Goal: Task Accomplishment & Management: Use online tool/utility

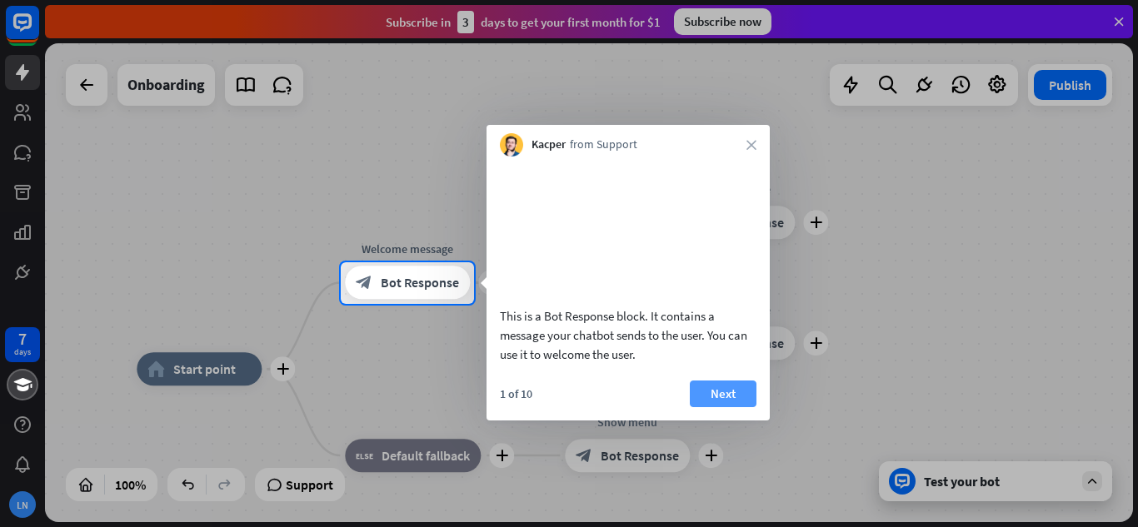
click at [710, 407] on button "Next" at bounding box center [723, 394] width 67 height 27
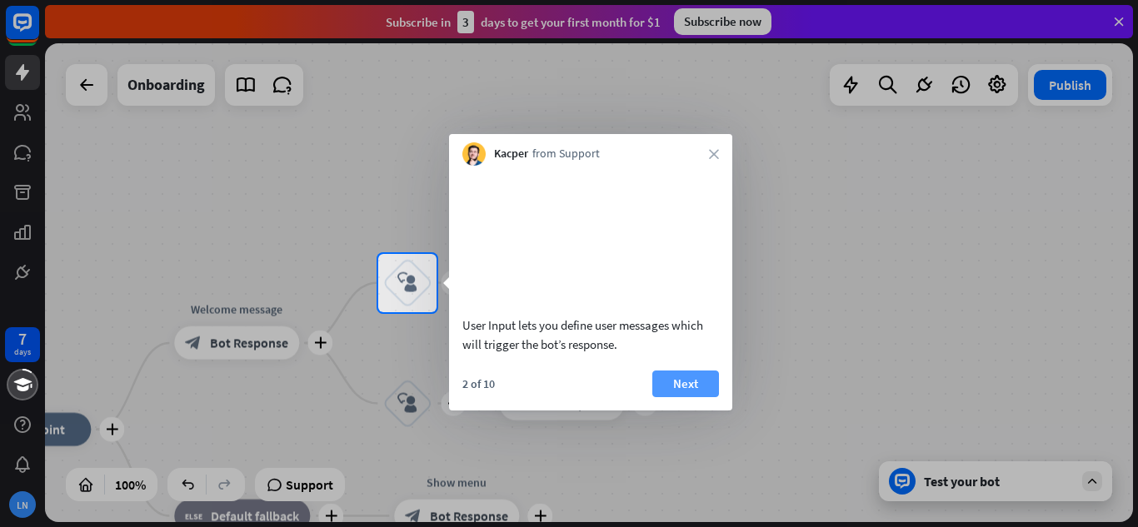
click at [708, 397] on button "Next" at bounding box center [685, 384] width 67 height 27
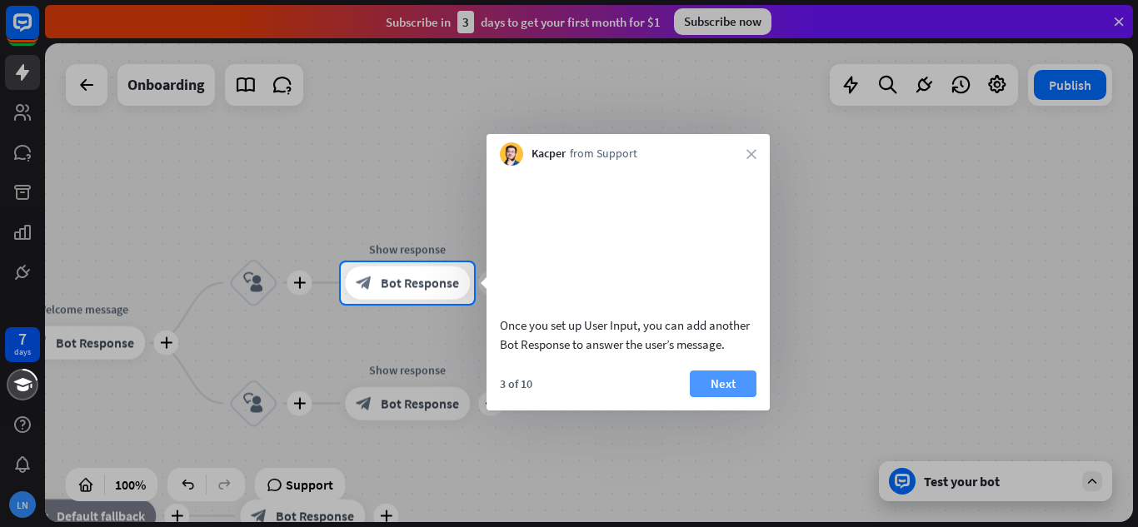
click at [742, 397] on button "Next" at bounding box center [723, 384] width 67 height 27
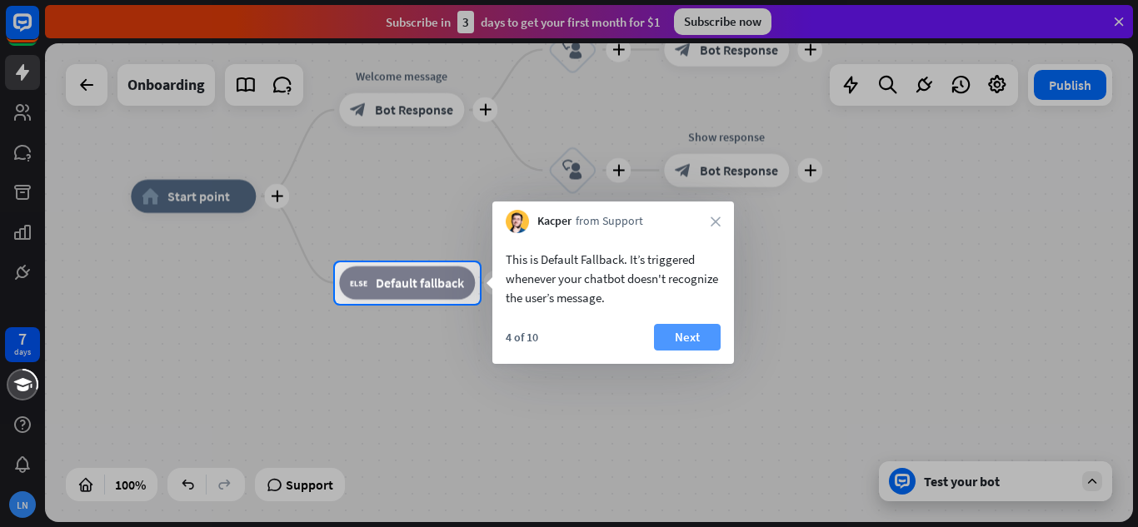
click at [697, 336] on button "Next" at bounding box center [687, 337] width 67 height 27
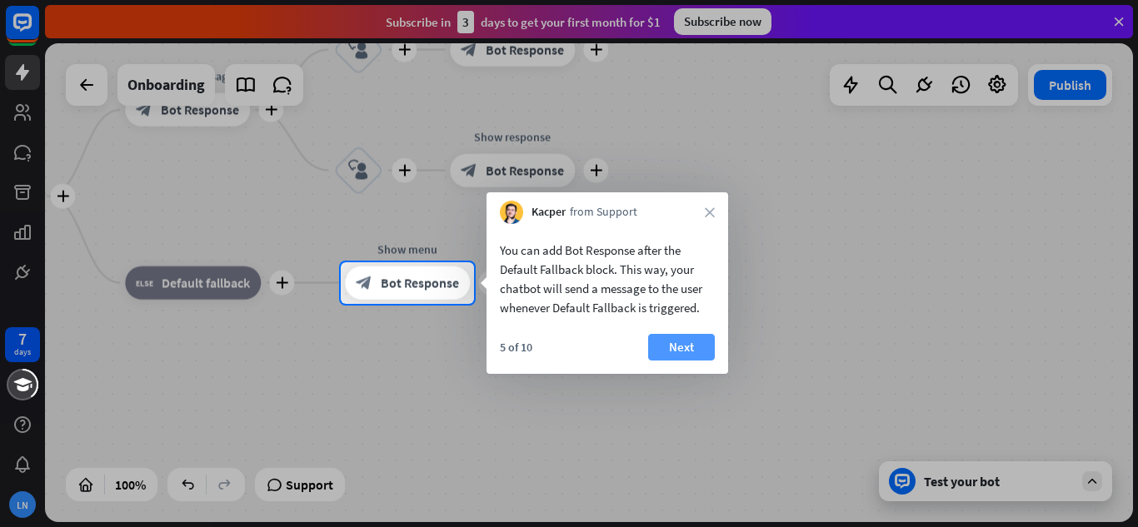
click at [666, 347] on button "Next" at bounding box center [681, 347] width 67 height 27
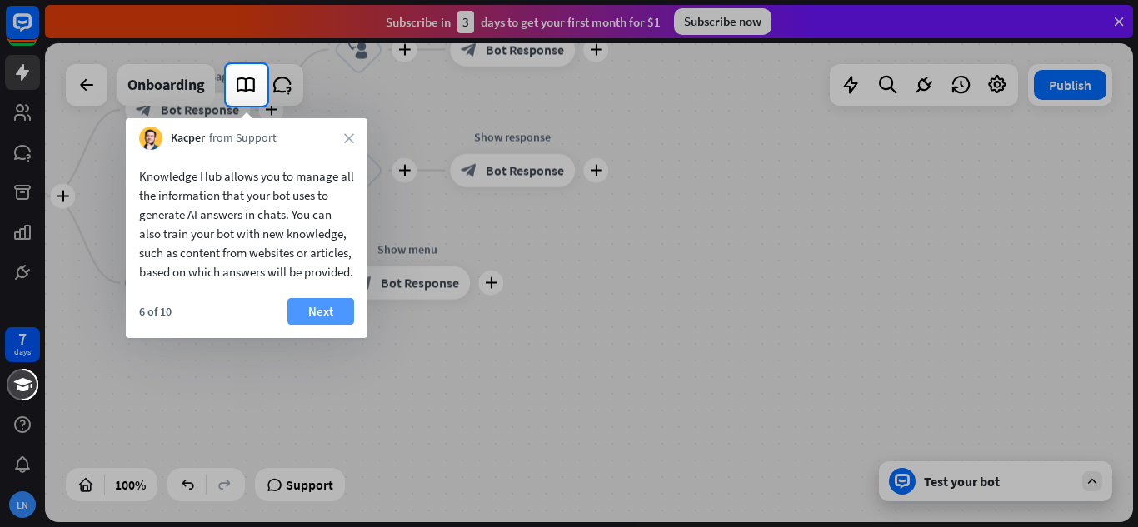
click at [326, 325] on button "Next" at bounding box center [320, 311] width 67 height 27
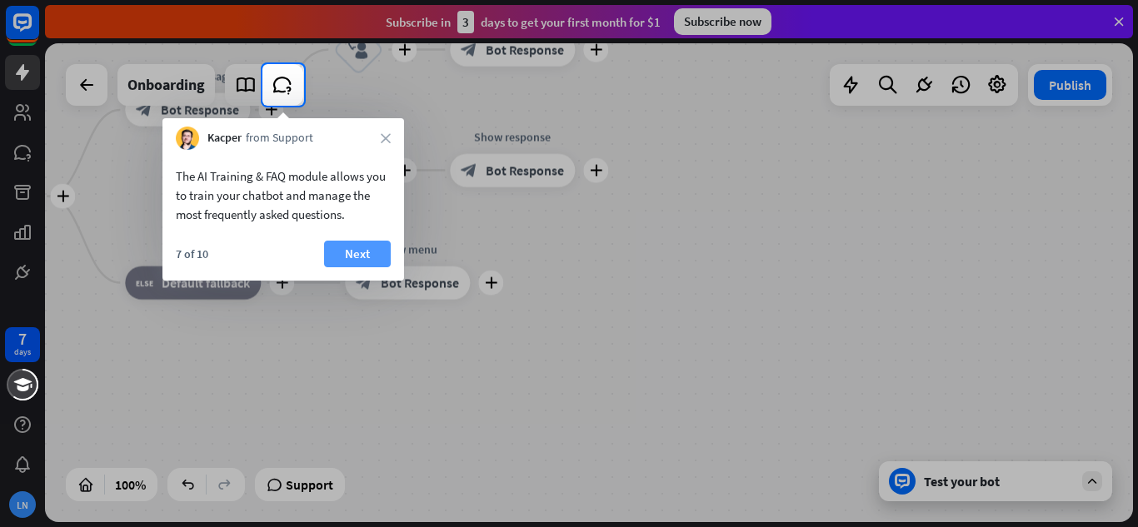
click at [352, 247] on button "Next" at bounding box center [357, 254] width 67 height 27
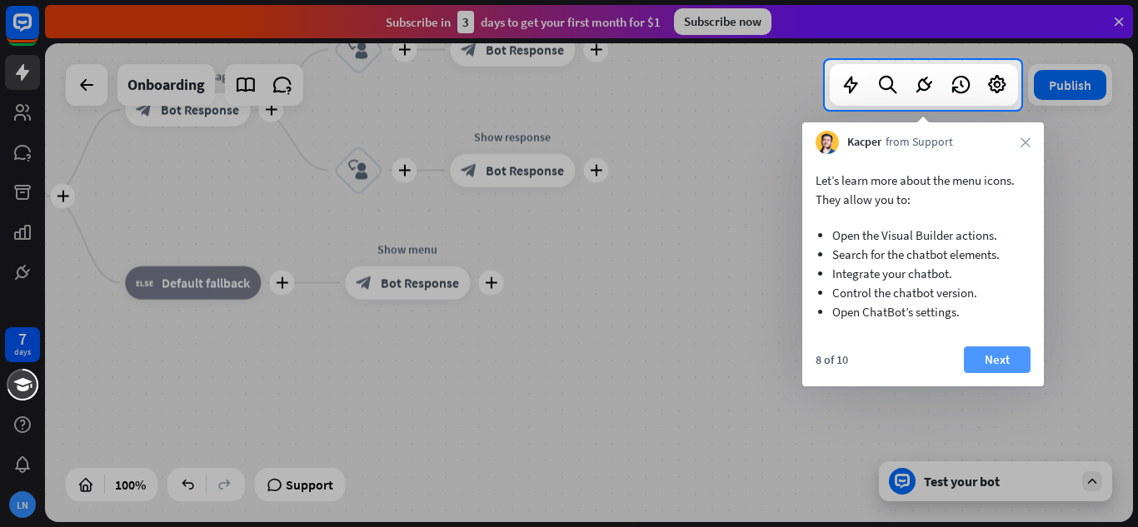
click at [992, 358] on button "Next" at bounding box center [997, 360] width 67 height 27
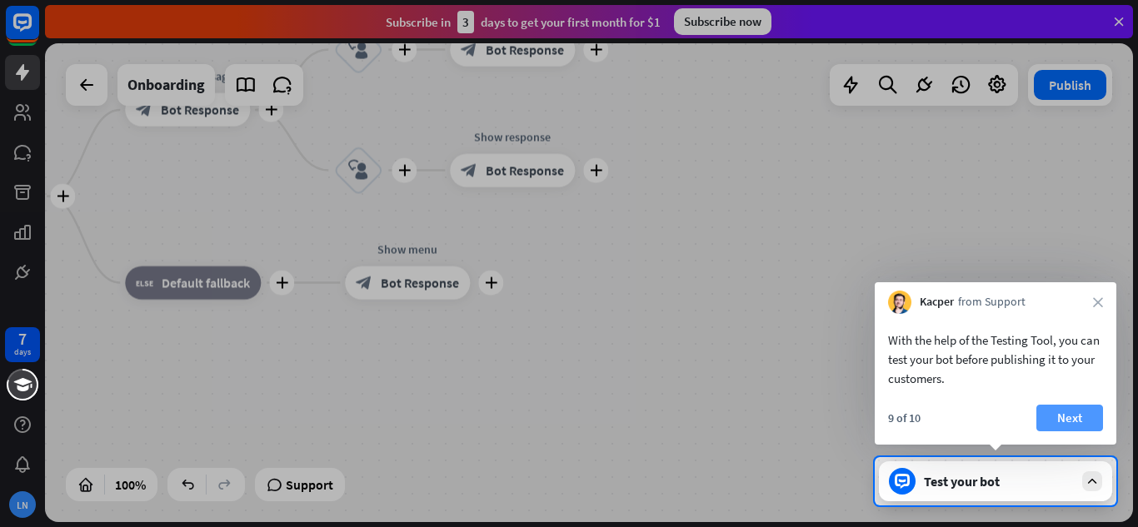
click at [1058, 416] on button "Next" at bounding box center [1069, 418] width 67 height 27
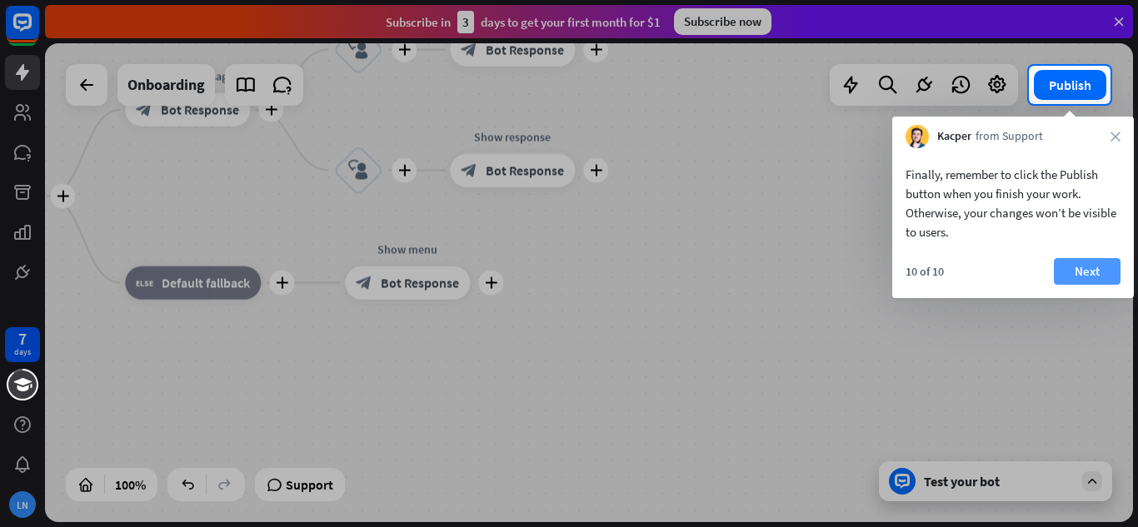
click at [1065, 262] on button "Next" at bounding box center [1087, 271] width 67 height 27
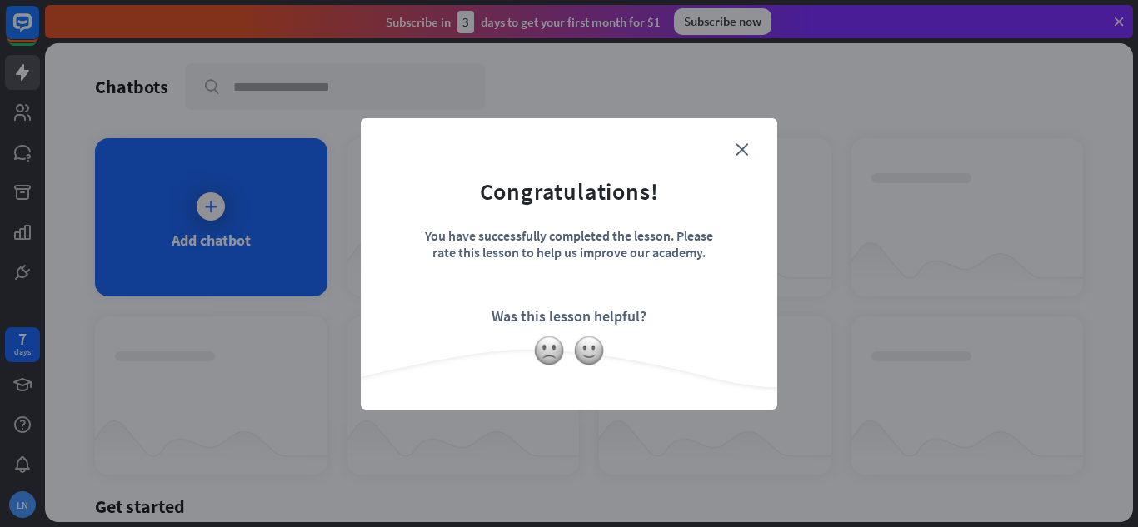
click at [733, 152] on form "Congratulations! You have successfully completed the lesson. Please rate this l…" at bounding box center [569, 238] width 375 height 199
click at [742, 152] on icon "close" at bounding box center [742, 149] width 12 height 12
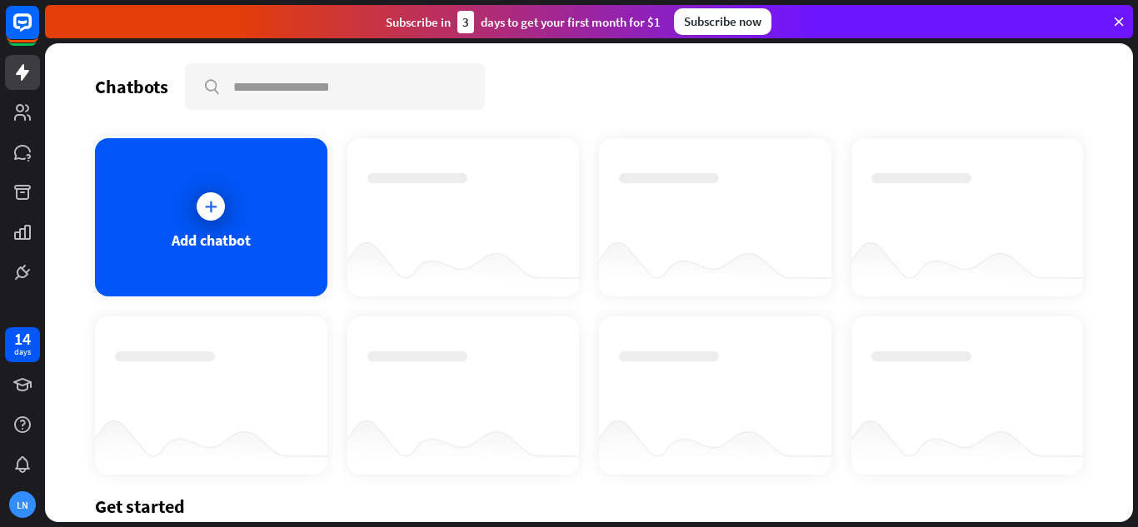
click at [244, 226] on div "Add chatbot" at bounding box center [211, 217] width 232 height 158
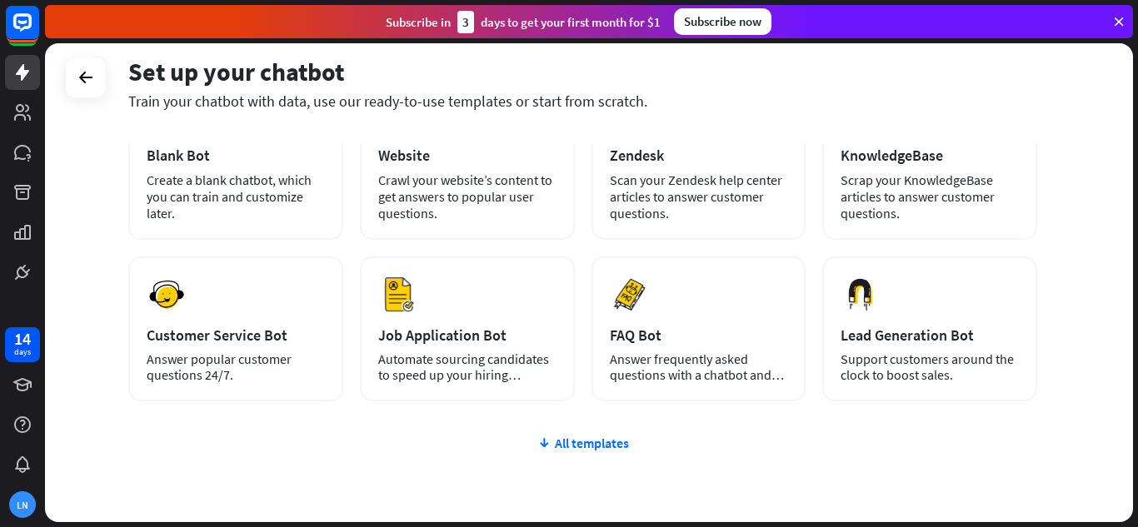
scroll to position [124, 0]
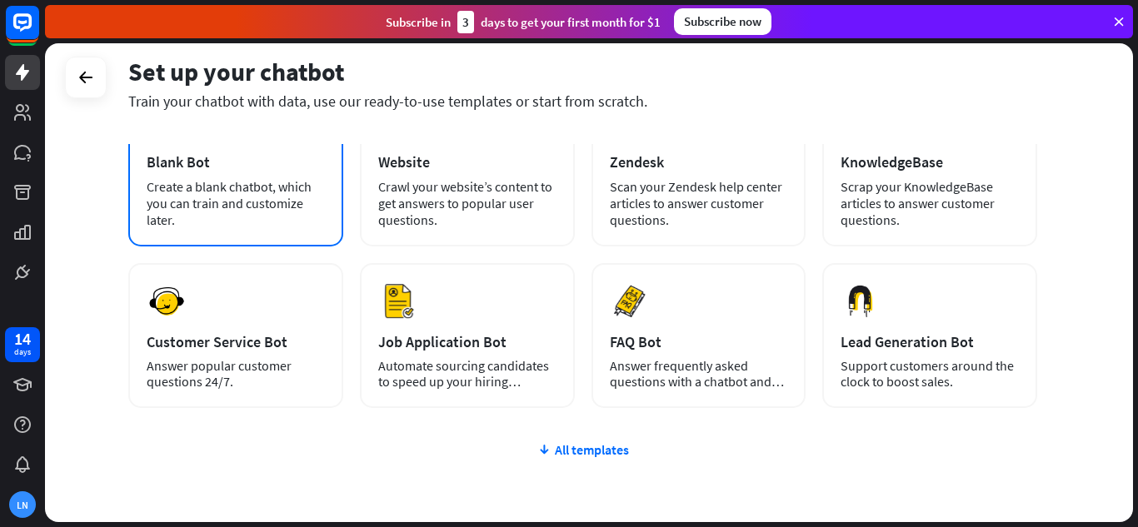
click at [273, 215] on div "Create a blank chatbot, which you can train and customize later." at bounding box center [236, 203] width 178 height 50
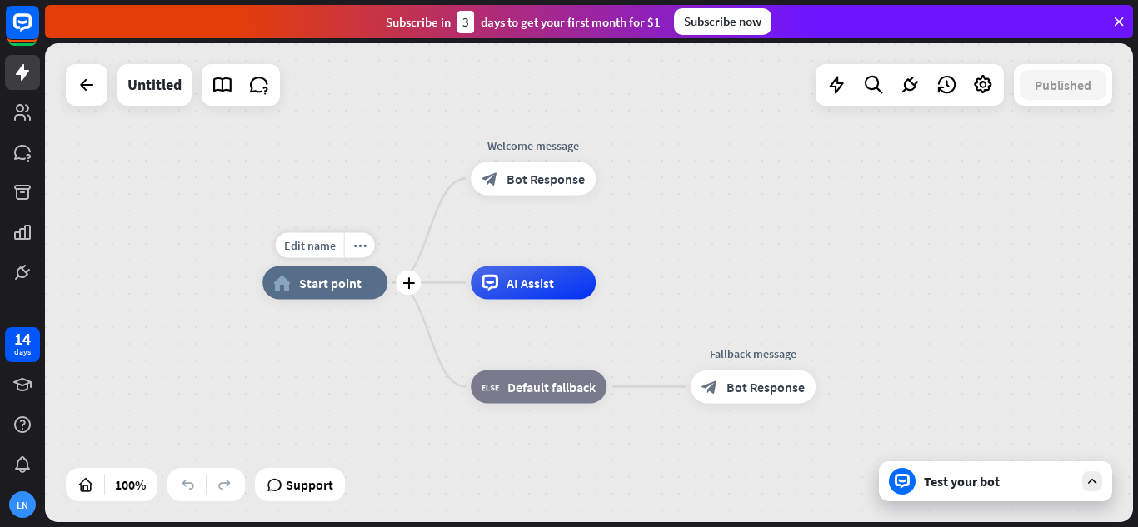
click at [353, 285] on span "Start point" at bounding box center [330, 283] width 62 height 17
click at [323, 244] on span "Edit name" at bounding box center [310, 245] width 52 height 15
click at [323, 244] on input "text" at bounding box center [325, 246] width 117 height 23
type input "**********"
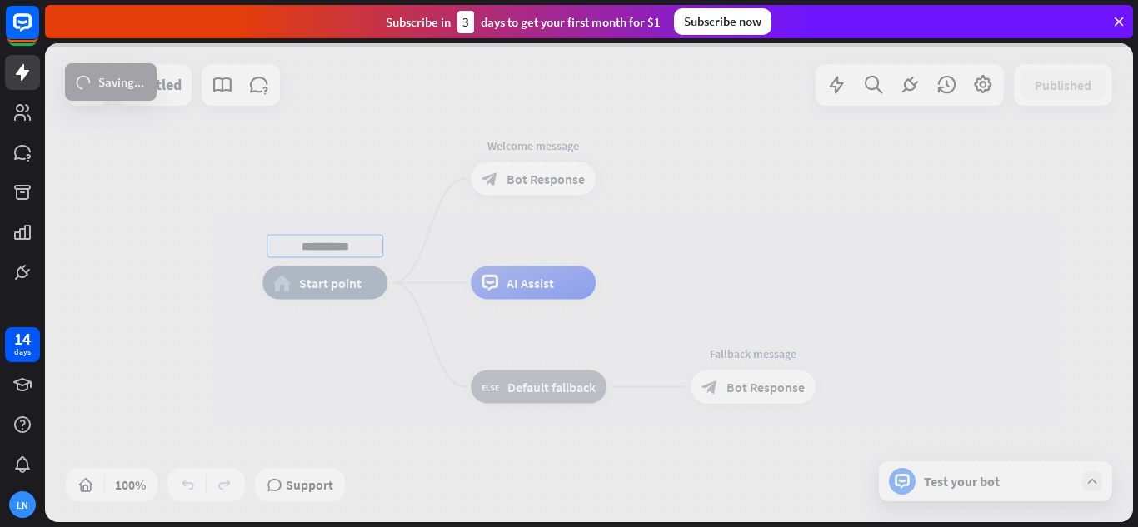
click at [517, 193] on div "**********" at bounding box center [589, 282] width 1088 height 479
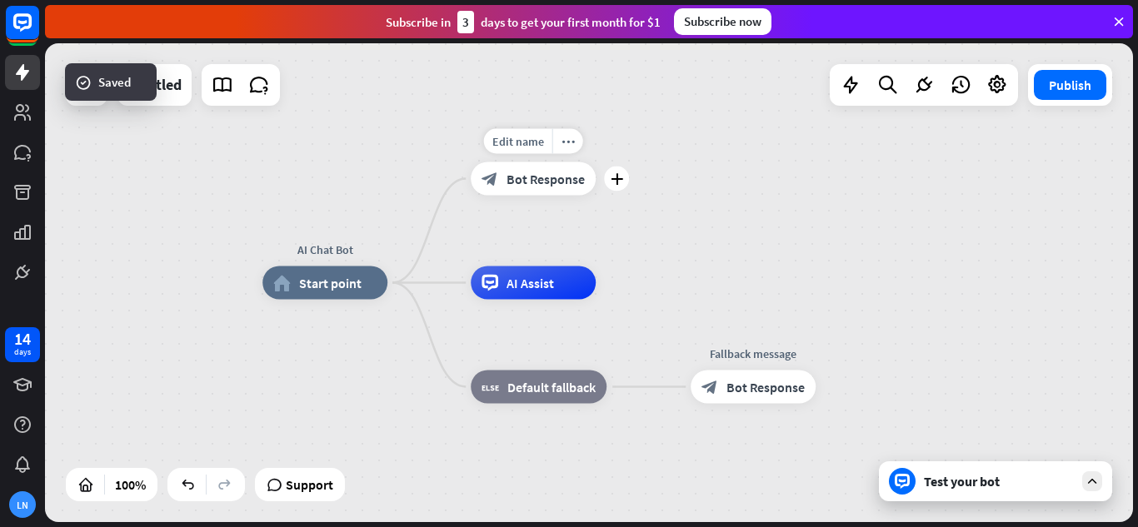
click at [526, 175] on span "Bot Response" at bounding box center [546, 179] width 78 height 17
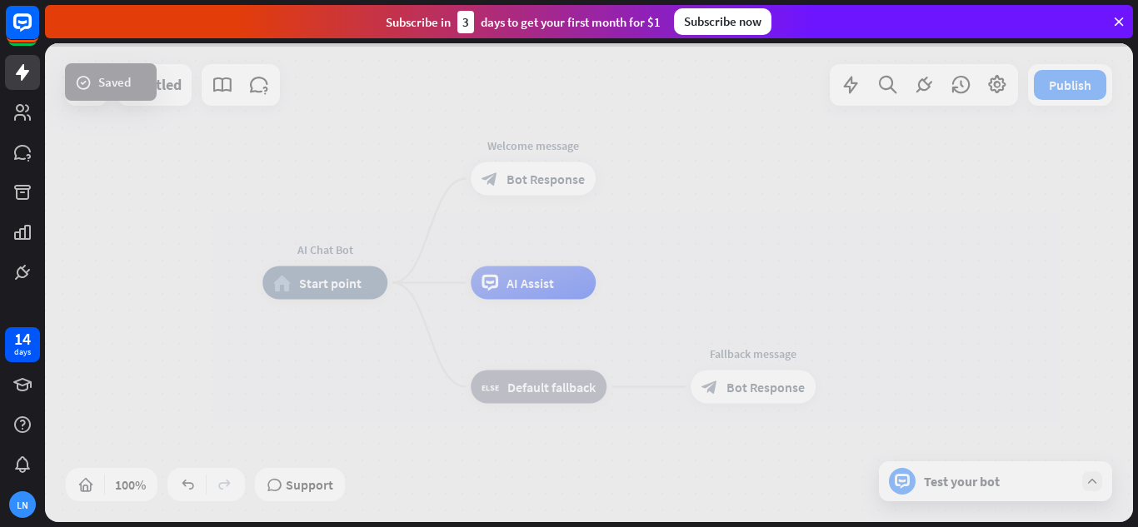
click at [526, 175] on div at bounding box center [589, 282] width 1088 height 479
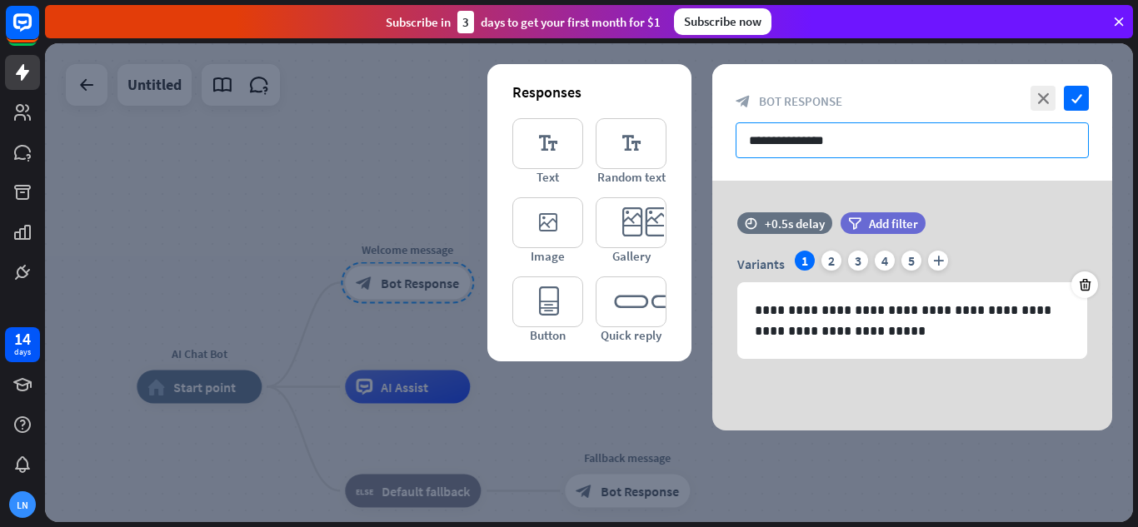
click at [880, 150] on input "**********" at bounding box center [912, 140] width 353 height 36
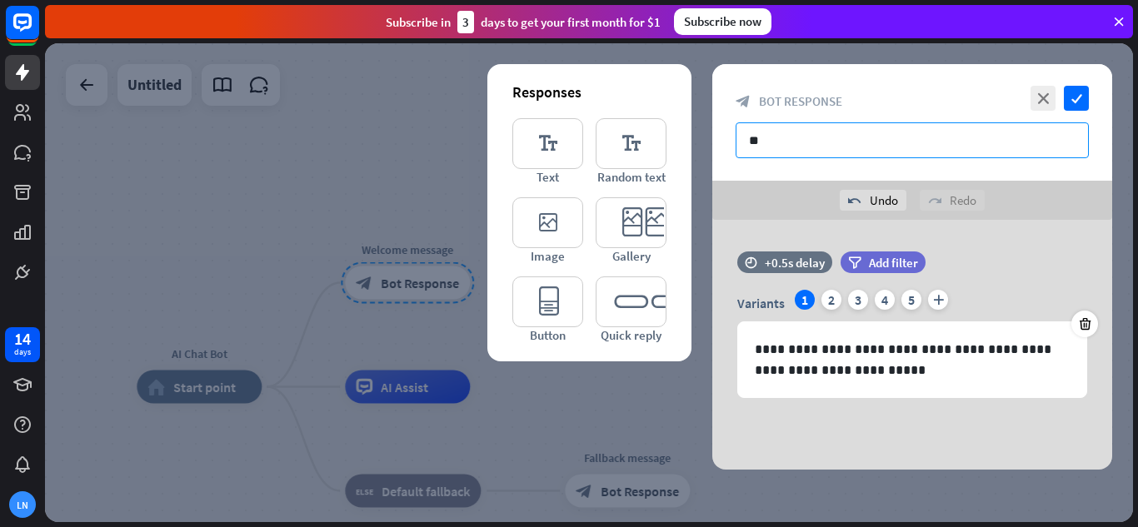
type input "*"
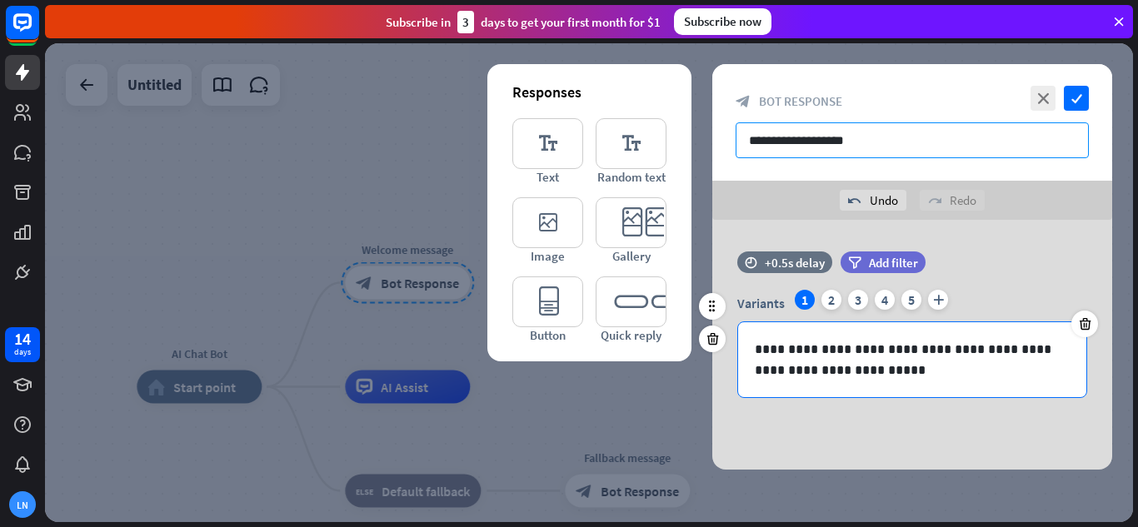
type input "**********"
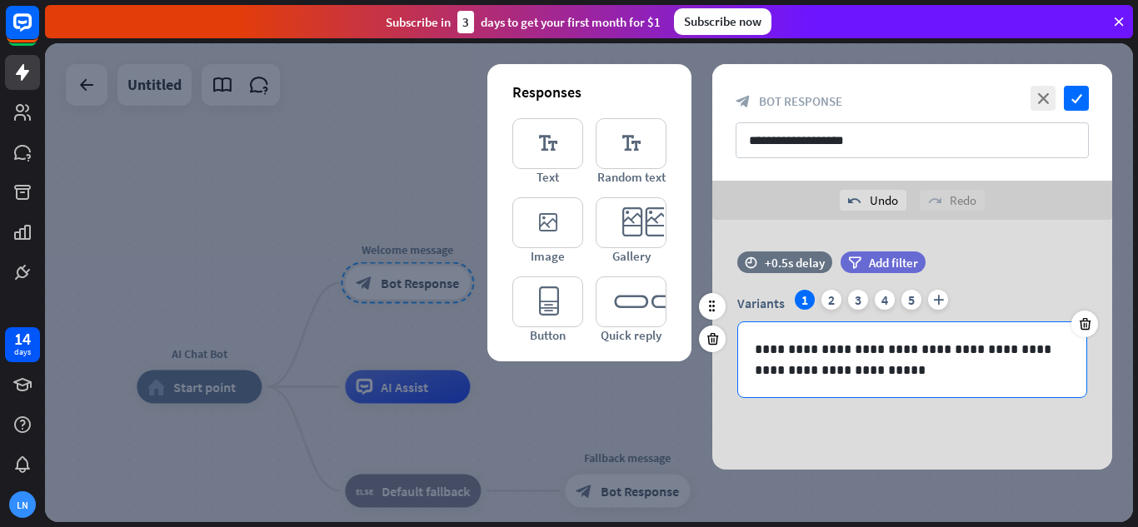
click at [884, 361] on p "**********" at bounding box center [912, 360] width 315 height 42
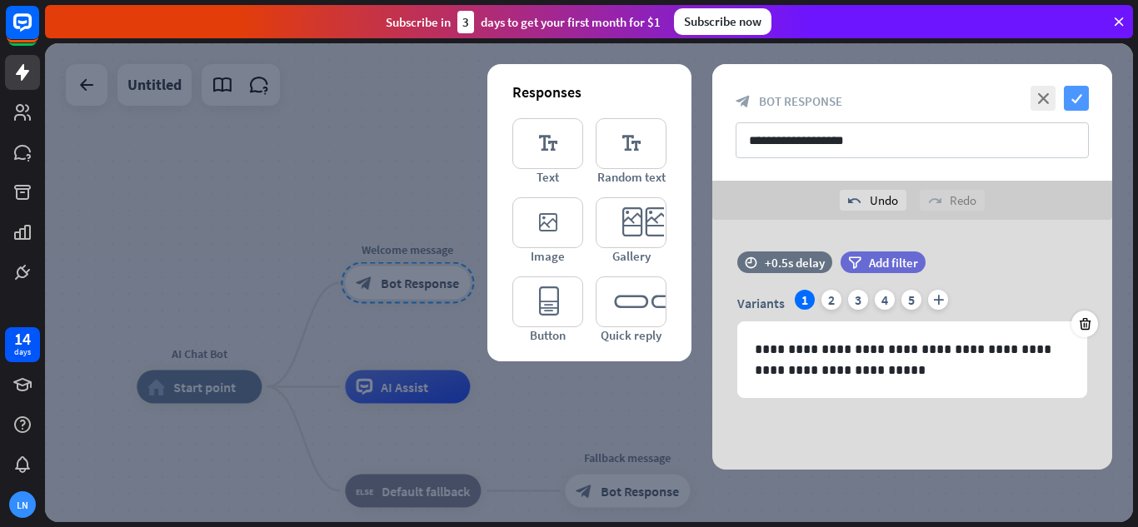
click at [1076, 103] on icon "check" at bounding box center [1076, 98] width 25 height 25
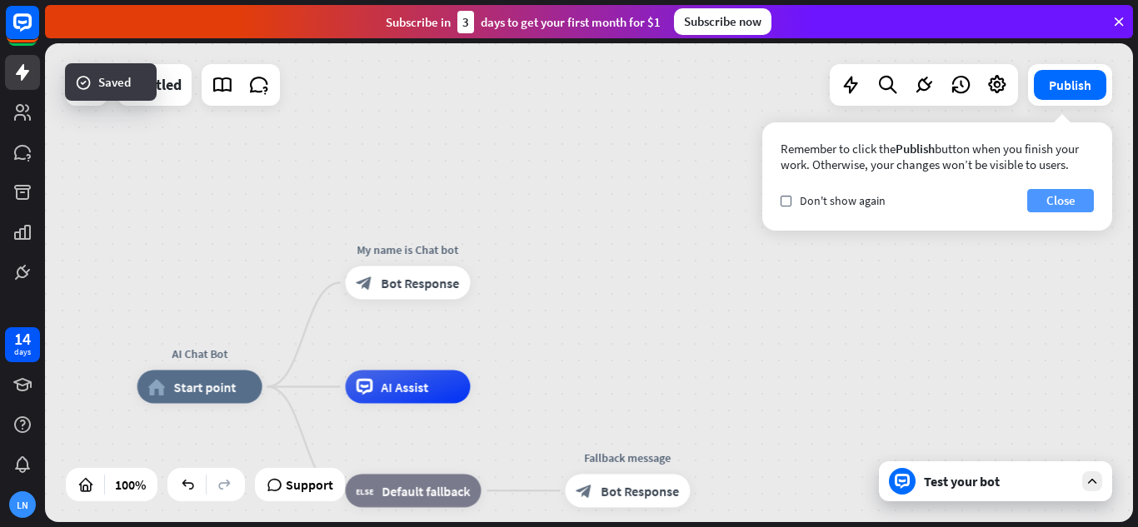
click at [1056, 204] on button "Close" at bounding box center [1060, 200] width 67 height 23
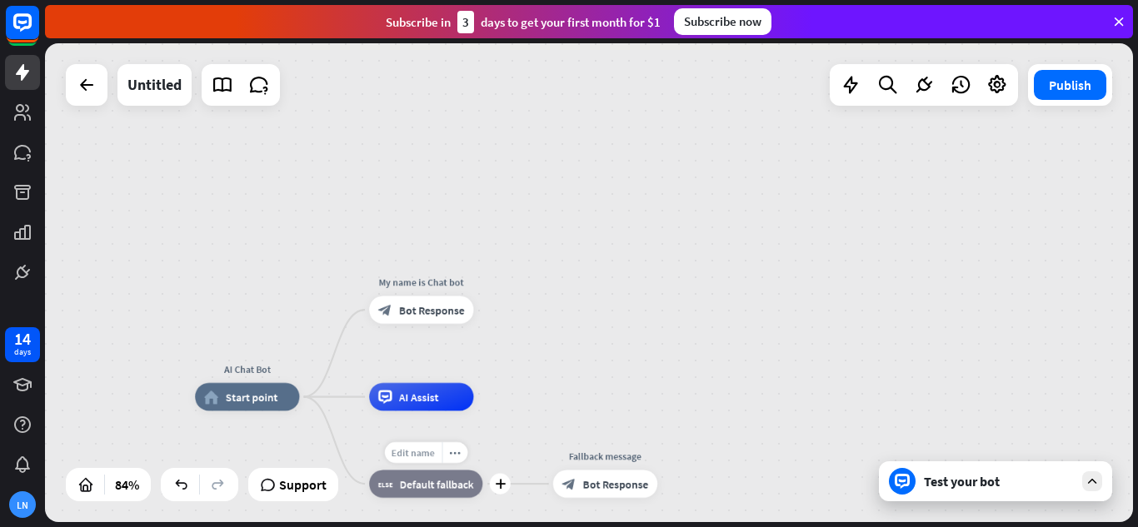
click at [422, 460] on div "Edit name" at bounding box center [412, 452] width 57 height 21
click at [183, 84] on div "Untitled" at bounding box center [154, 85] width 74 height 42
click at [177, 84] on div "Untitled" at bounding box center [154, 85] width 74 height 42
click at [177, 84] on div "Untitled" at bounding box center [154, 85] width 54 height 42
drag, startPoint x: 177, startPoint y: 84, endPoint x: 256, endPoint y: 95, distance: 79.9
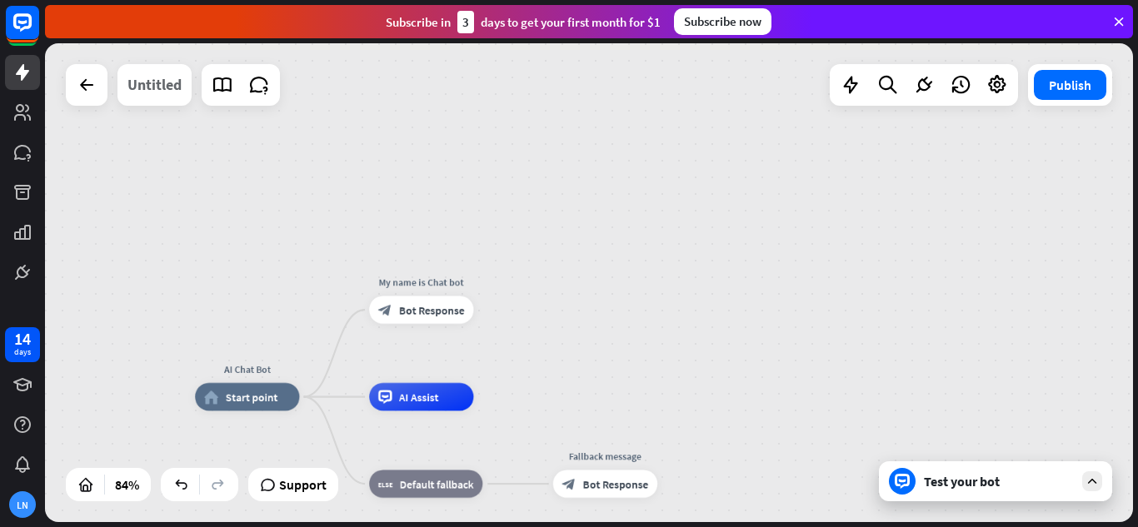
click at [171, 82] on div "Untitled" at bounding box center [154, 85] width 54 height 42
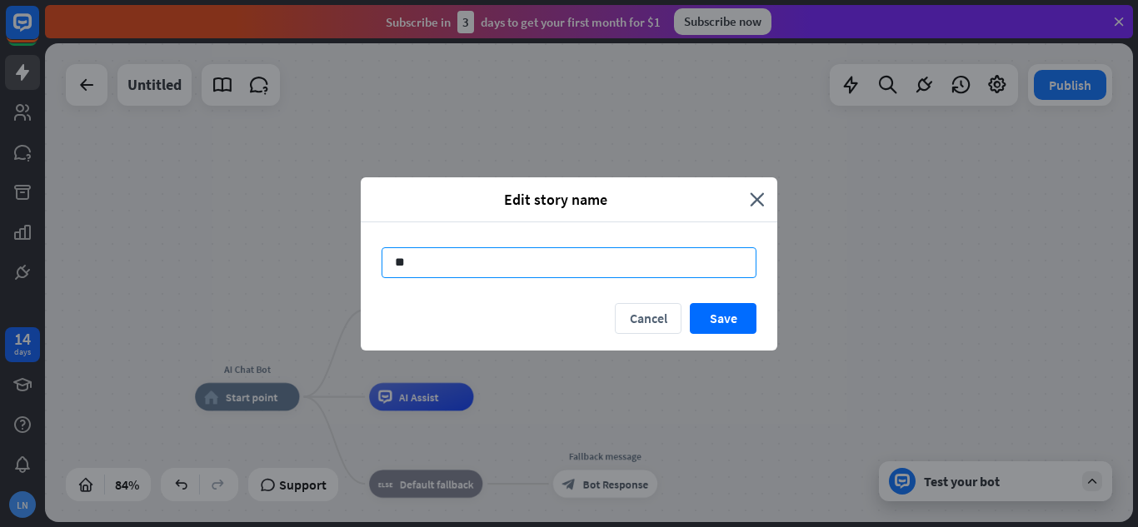
type input "*"
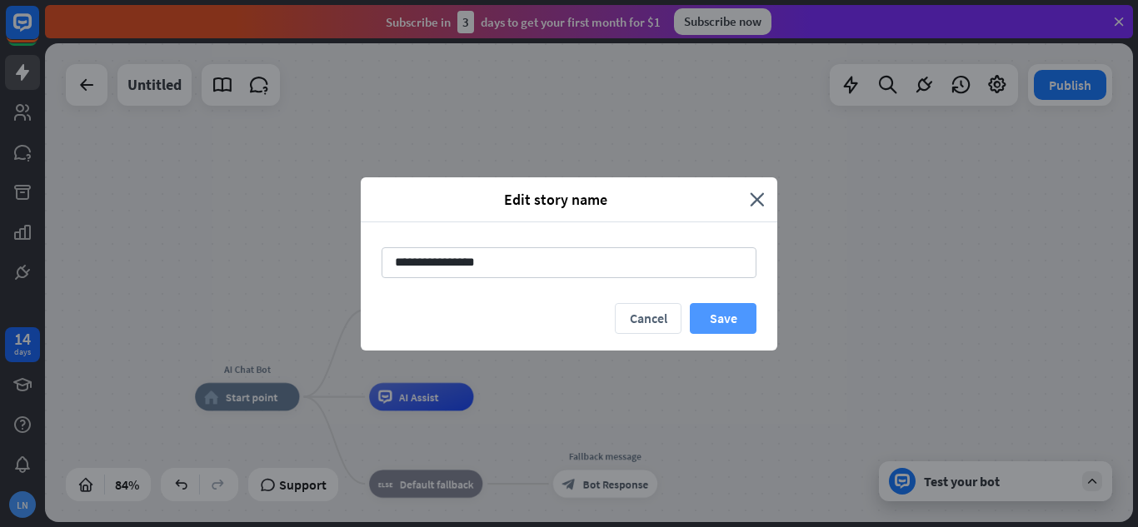
type input "**********"
click at [730, 309] on button "Save" at bounding box center [723, 318] width 67 height 31
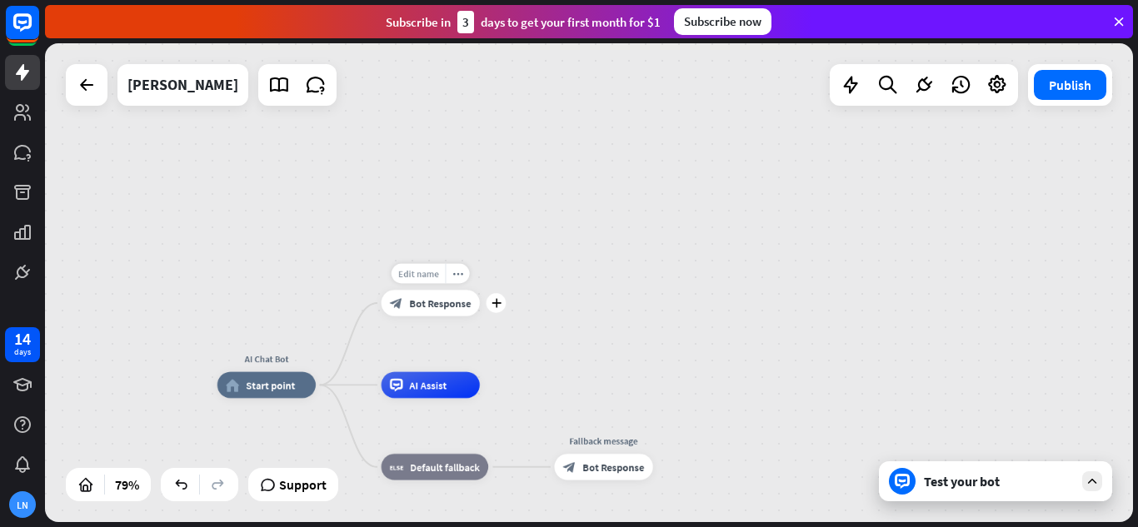
click at [436, 280] on div "Edit name" at bounding box center [419, 274] width 54 height 20
click at [605, 445] on div "Edit name" at bounding box center [592, 438] width 54 height 20
click at [602, 434] on span "Edit name" at bounding box center [592, 438] width 41 height 12
type input "*"
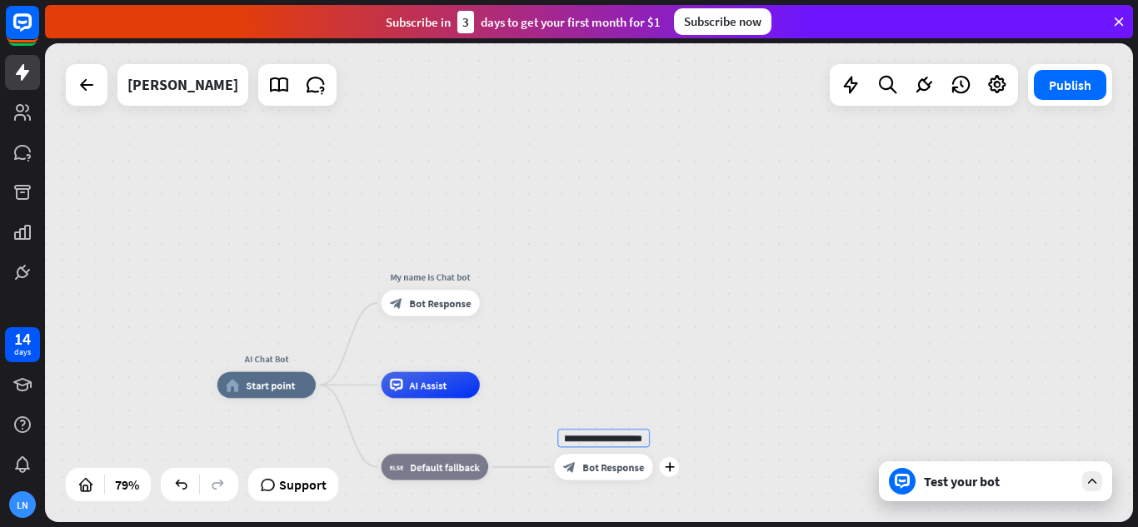
scroll to position [0, 105]
type input "**********"
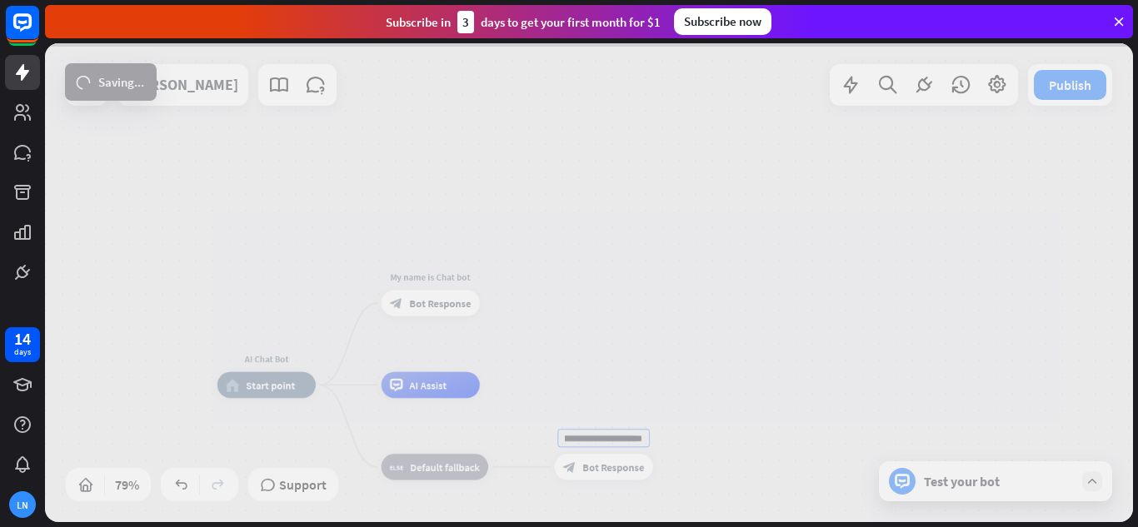
scroll to position [0, 0]
click at [627, 468] on div "**********" at bounding box center [589, 282] width 1088 height 479
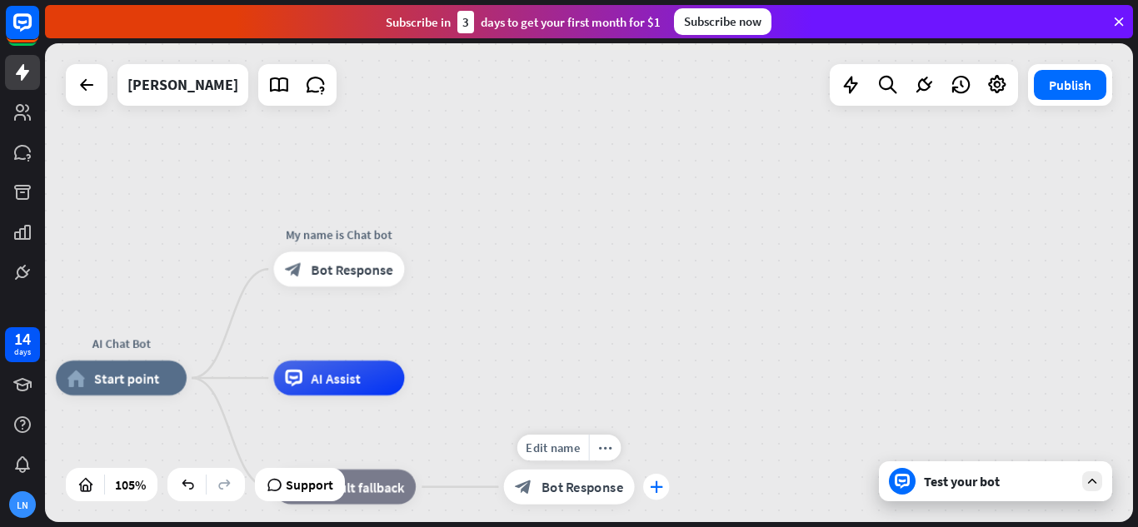
click at [664, 485] on div "plus" at bounding box center [656, 487] width 26 height 26
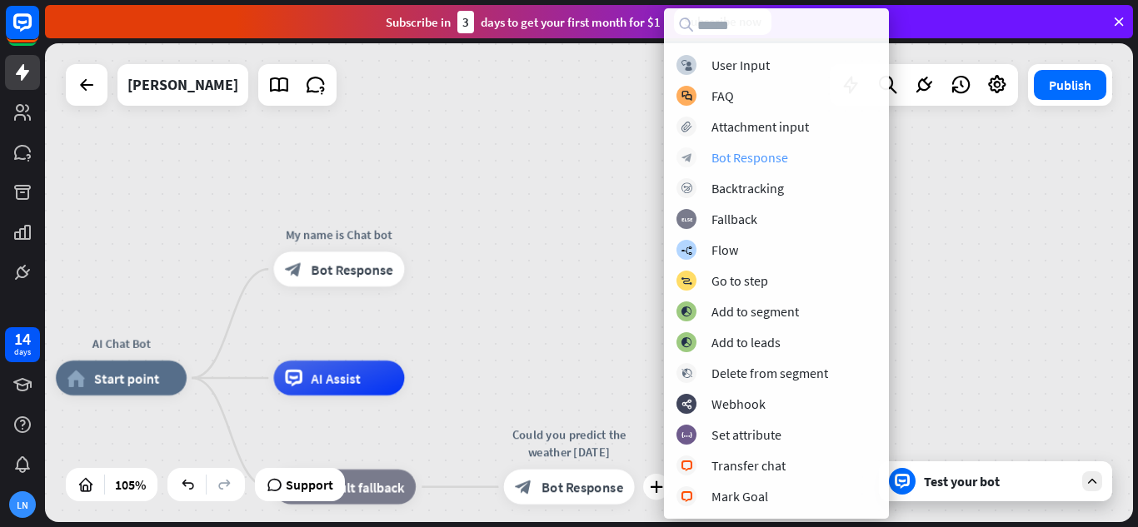
click at [757, 165] on div "Bot Response" at bounding box center [750, 157] width 77 height 17
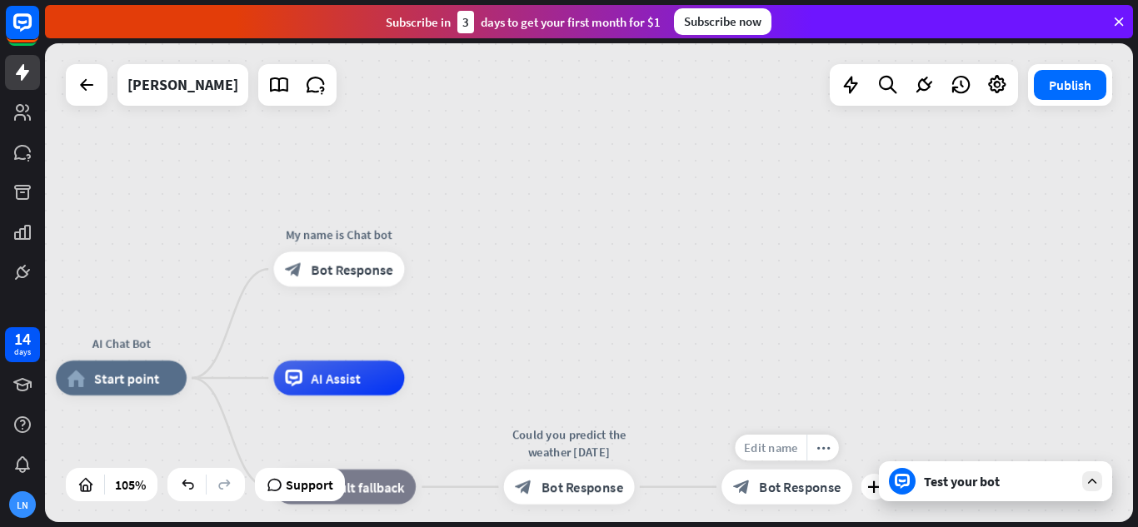
click at [785, 449] on span "Edit name" at bounding box center [771, 448] width 54 height 16
click at [762, 446] on span "Edit name" at bounding box center [771, 448] width 54 height 16
click at [820, 451] on icon "more_horiz" at bounding box center [824, 448] width 14 height 13
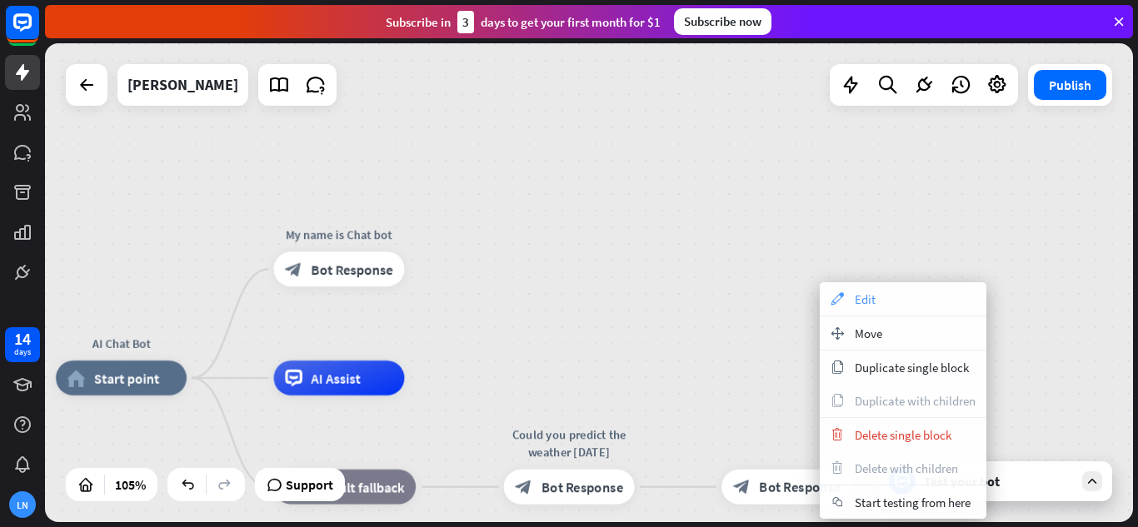
click at [862, 304] on span "Edit" at bounding box center [865, 300] width 21 height 16
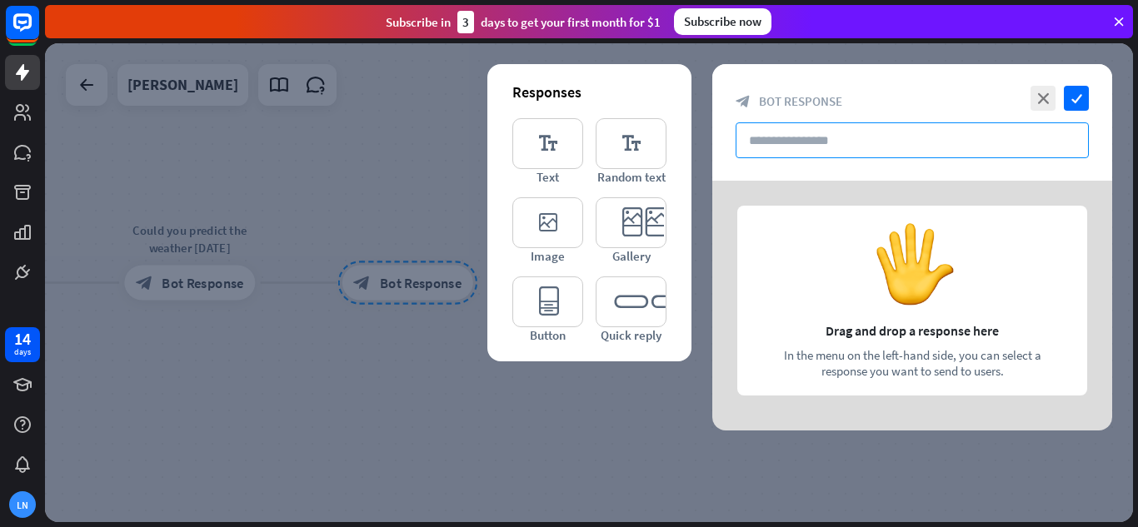
click at [807, 145] on input "text" at bounding box center [912, 140] width 353 height 36
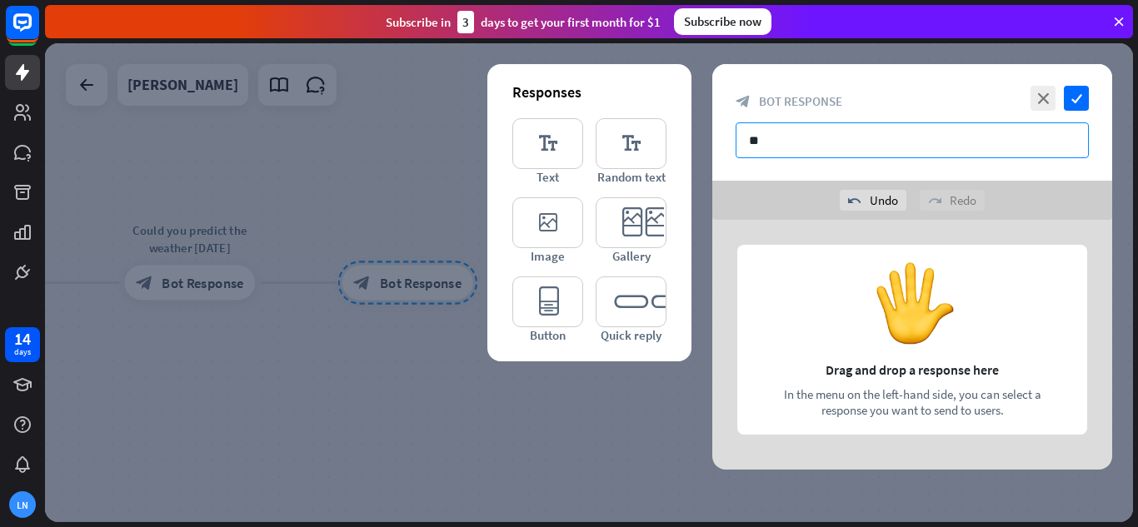
type input "*"
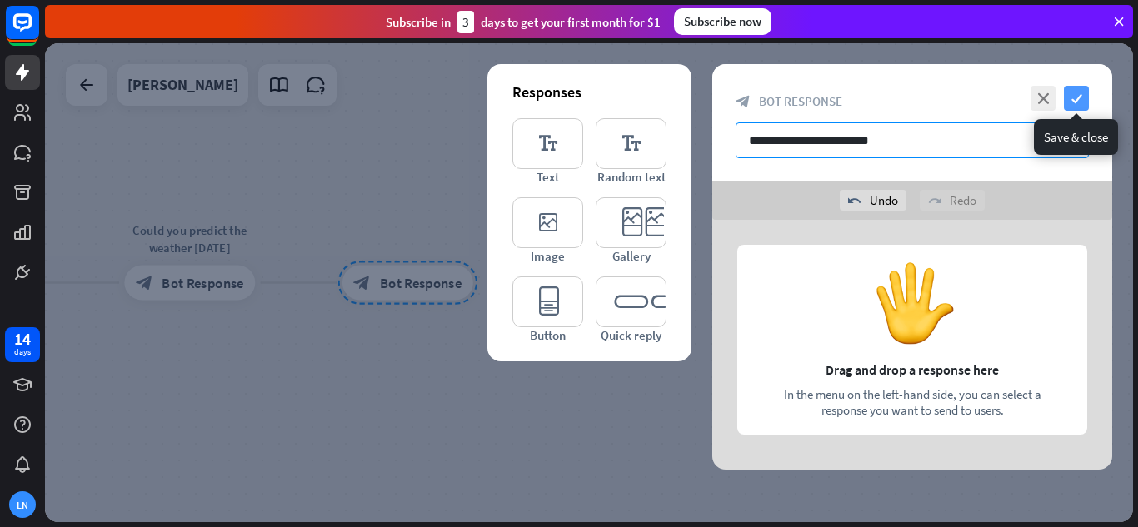
type input "**********"
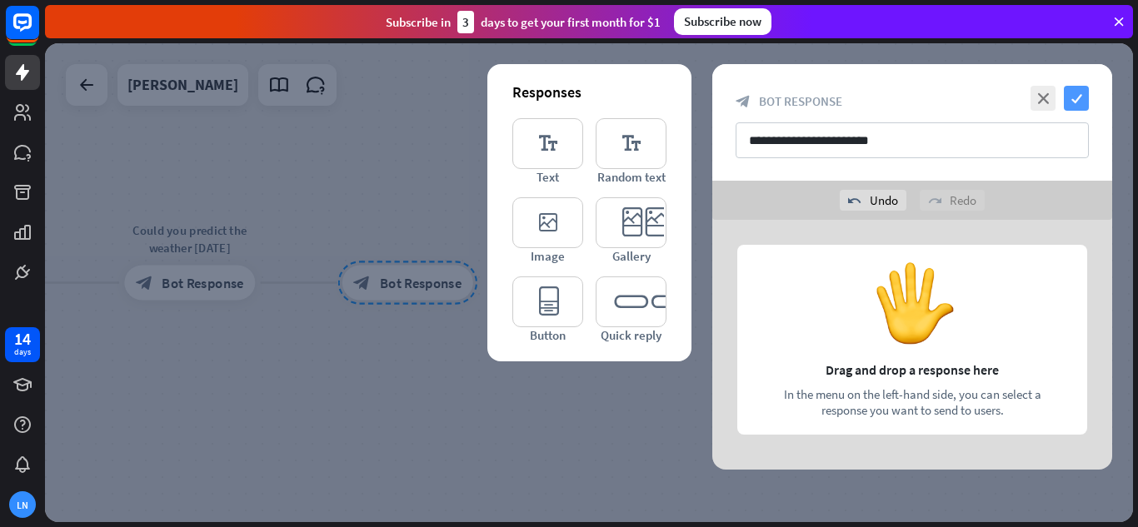
click at [1085, 97] on icon "check" at bounding box center [1076, 98] width 25 height 25
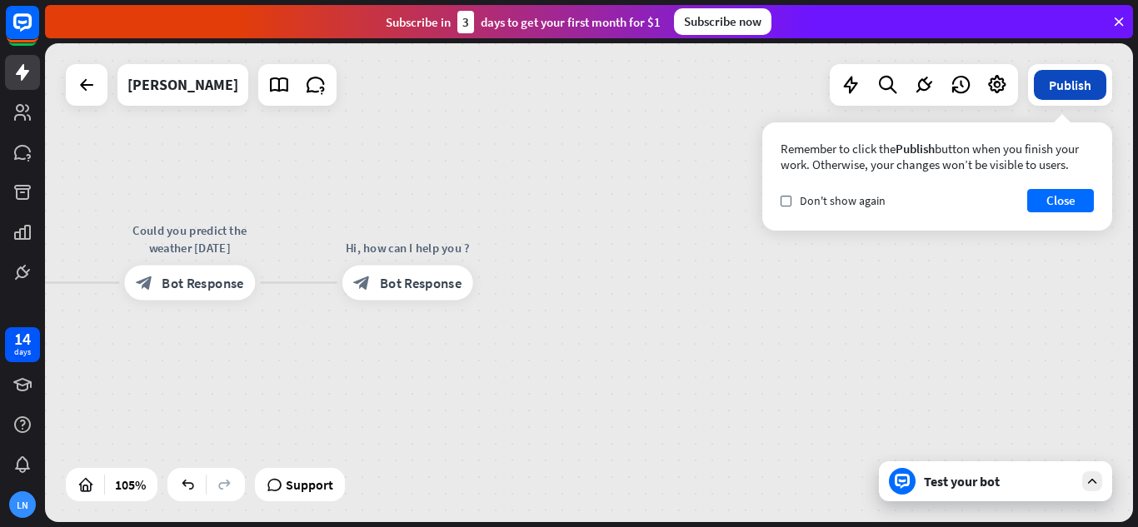
click at [1064, 86] on button "Publish" at bounding box center [1070, 85] width 72 height 30
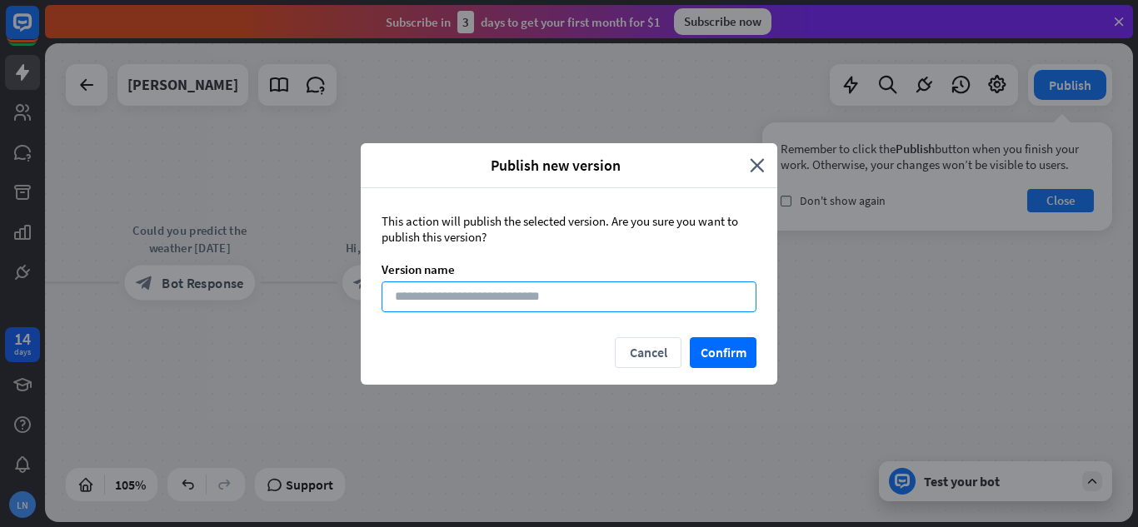
click at [626, 307] on input at bounding box center [569, 297] width 375 height 31
type input "**********"
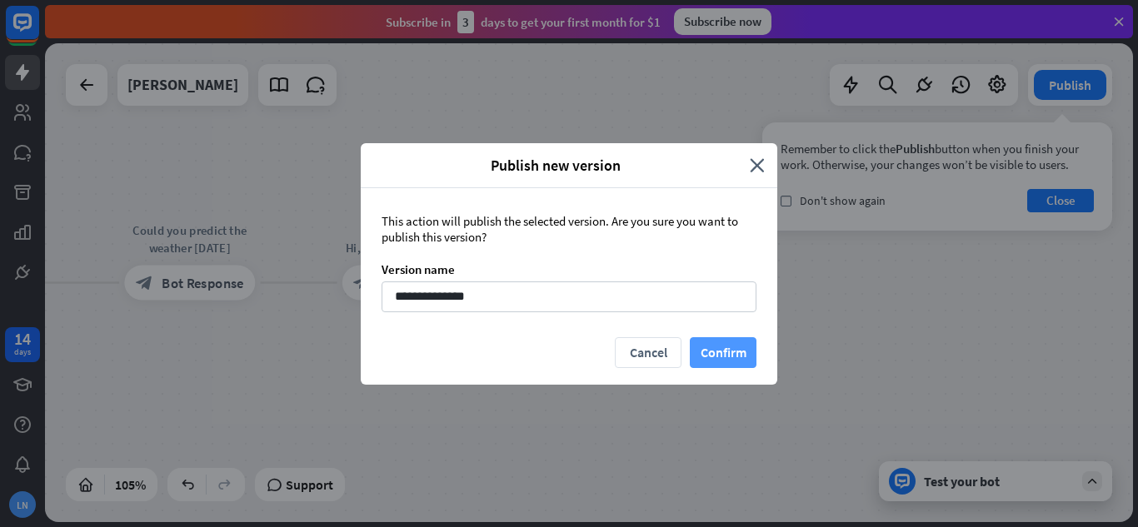
click at [700, 352] on button "Confirm" at bounding box center [723, 352] width 67 height 31
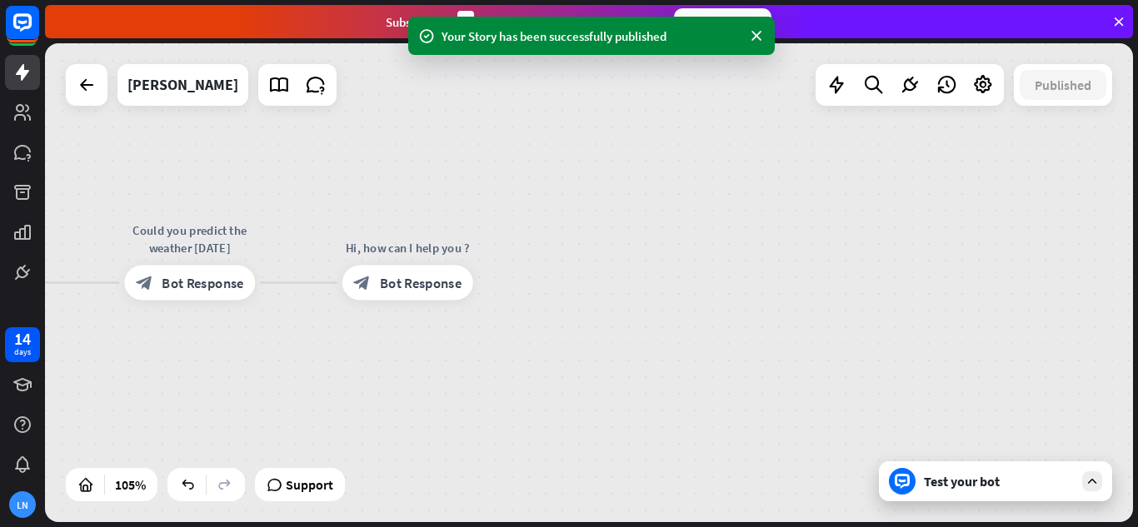
click at [955, 491] on div "Test your bot" at bounding box center [995, 482] width 233 height 40
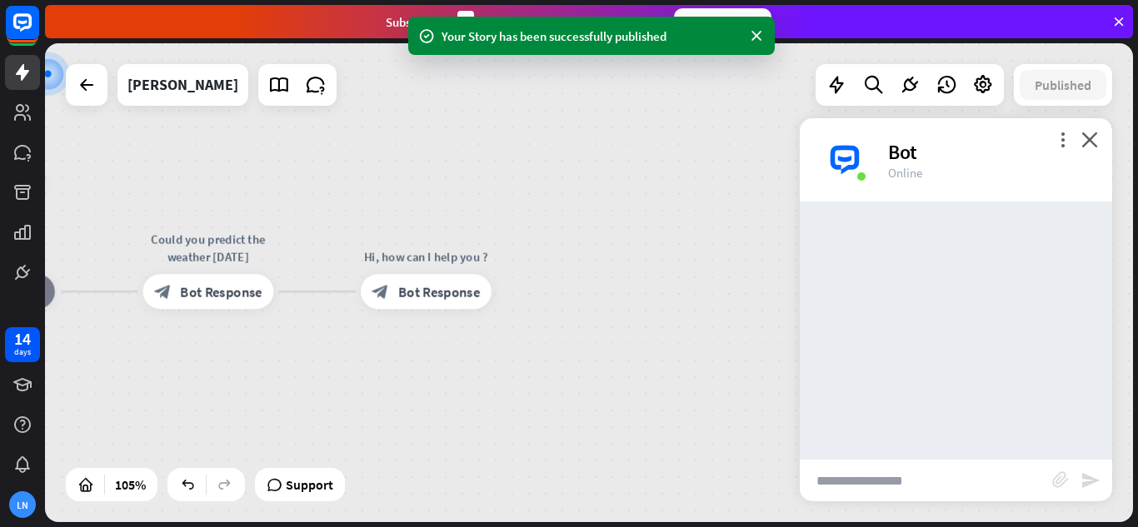
click at [945, 493] on input "text" at bounding box center [926, 481] width 252 height 42
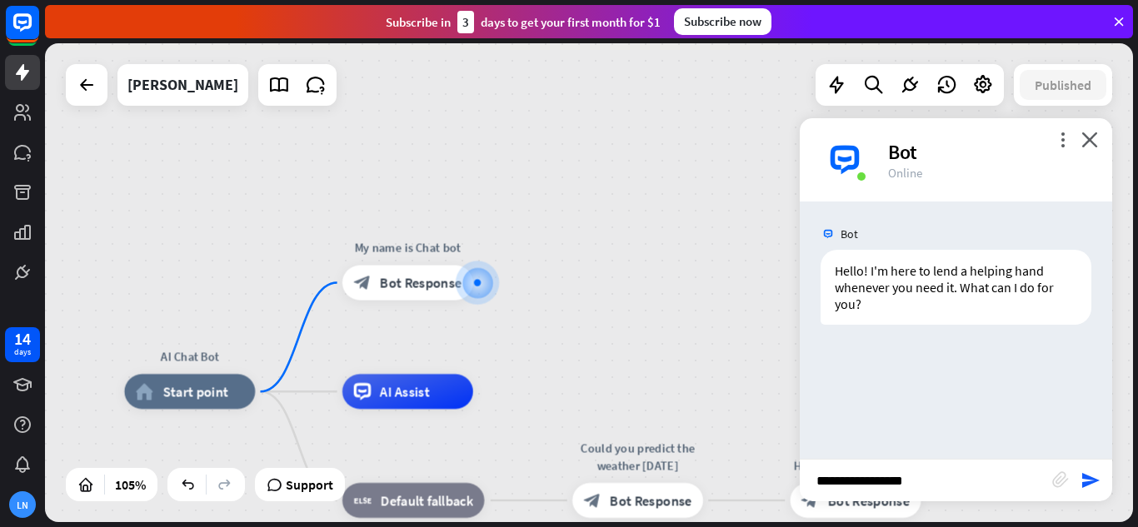
type input "**********"
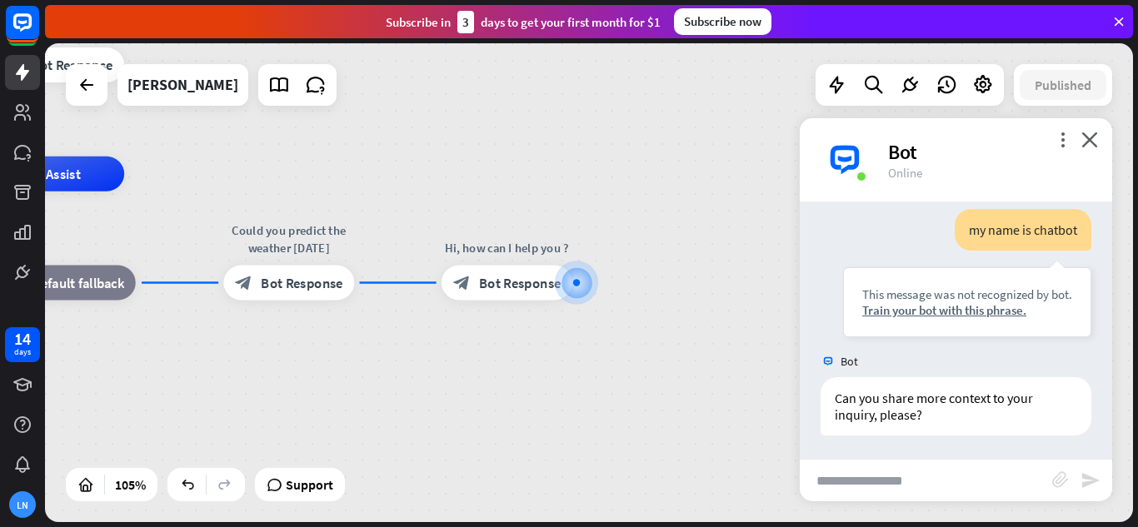
scroll to position [157, 0]
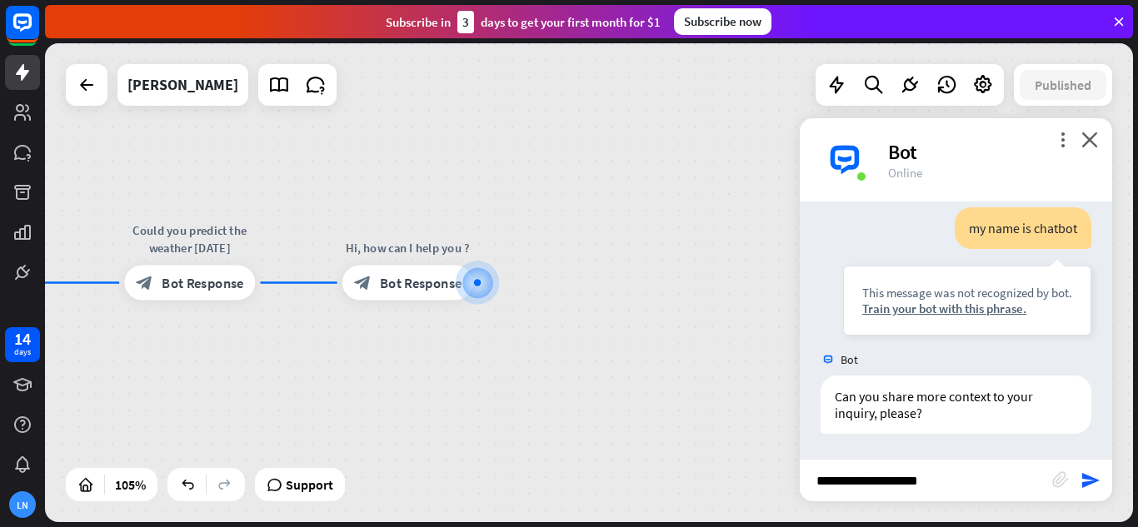
type input "**********"
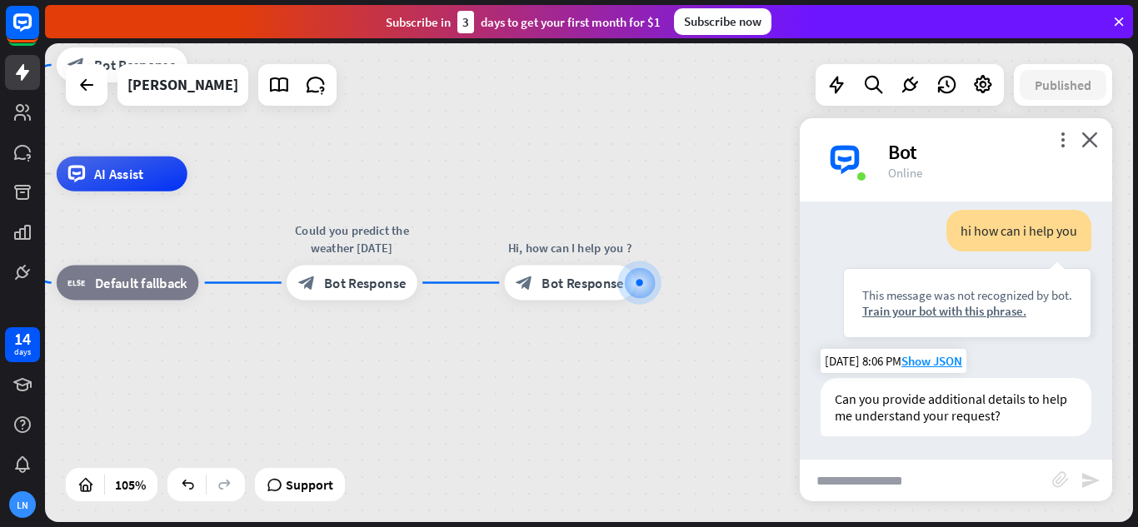
scroll to position [424, 0]
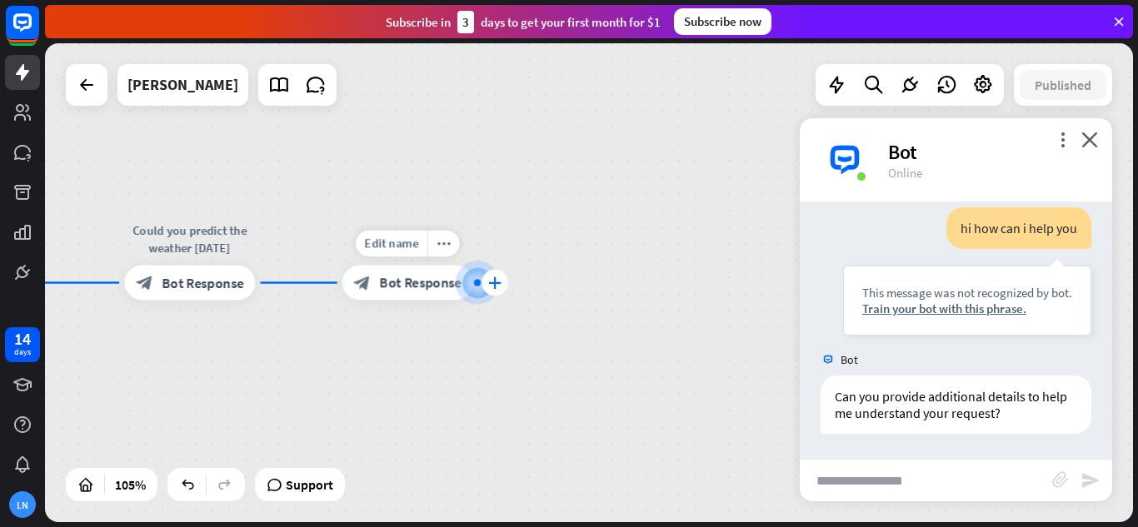
click at [482, 284] on div "plus" at bounding box center [495, 283] width 26 height 26
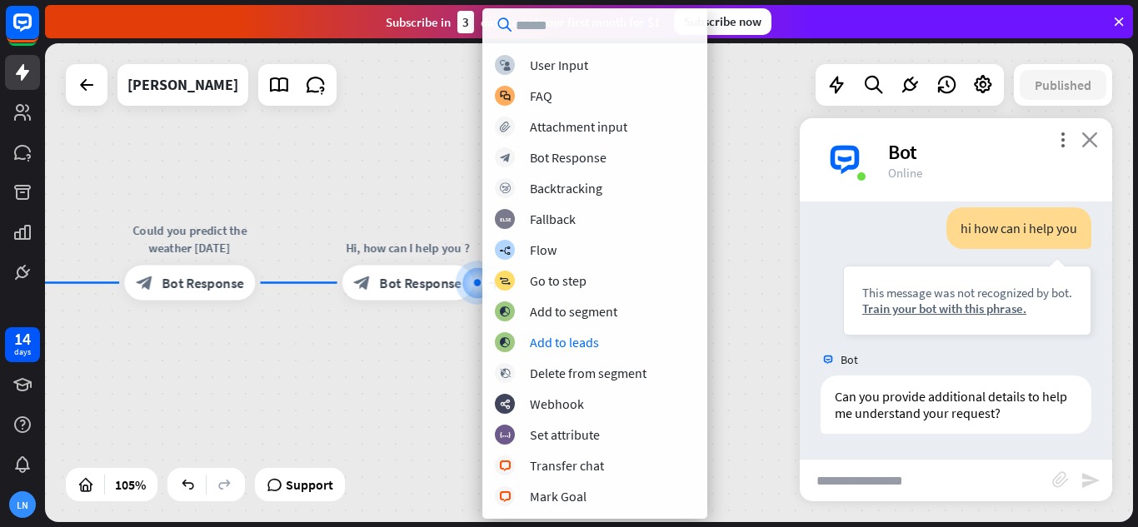
click at [1097, 144] on icon "close" at bounding box center [1089, 140] width 17 height 16
